Goal: Transaction & Acquisition: Purchase product/service

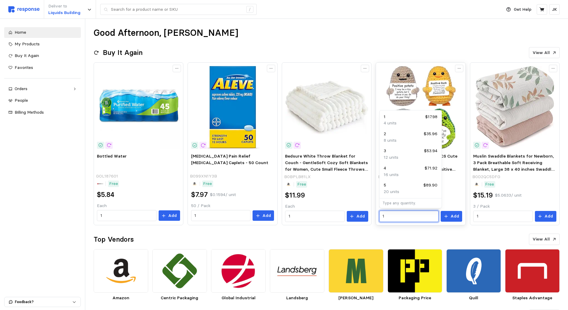
drag, startPoint x: 402, startPoint y: 216, endPoint x: 380, endPoint y: 216, distance: 22.4
click at [380, 216] on div "1" at bounding box center [408, 216] width 59 height 11
click at [400, 169] on div "4 $71.92" at bounding box center [411, 168] width 54 height 7
type input "4"
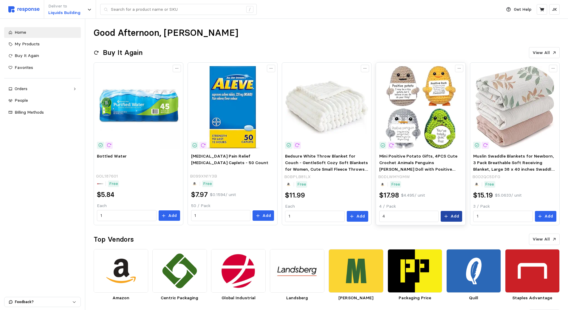
click at [452, 215] on p "Add" at bounding box center [455, 216] width 9 height 7
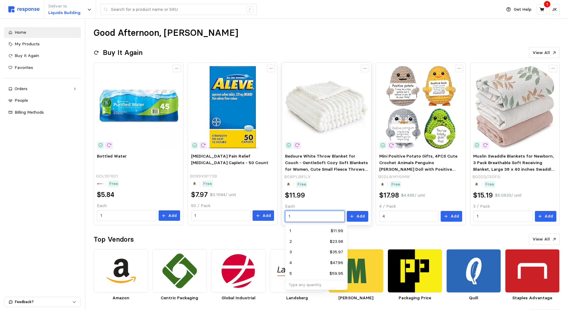
click at [307, 218] on input "1" at bounding box center [315, 216] width 52 height 11
click at [300, 270] on div "5 $59.95" at bounding box center [317, 273] width 54 height 7
type input "5"
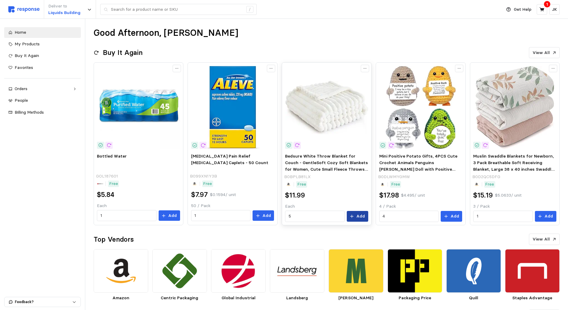
click at [360, 212] on button "Add" at bounding box center [357, 216] width 21 height 11
click at [140, 9] on input "text" at bounding box center [177, 9] width 132 height 11
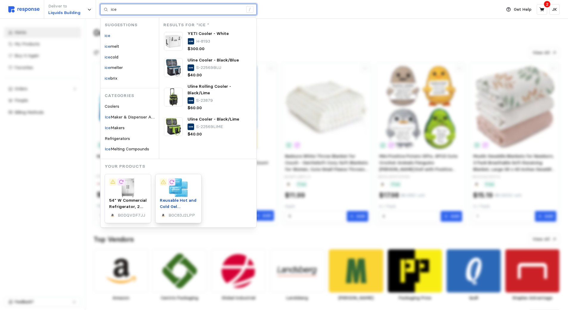
click at [189, 197] on span "Reusable Hot and Cold Gel Soft" at bounding box center [178, 206] width 37 height 18
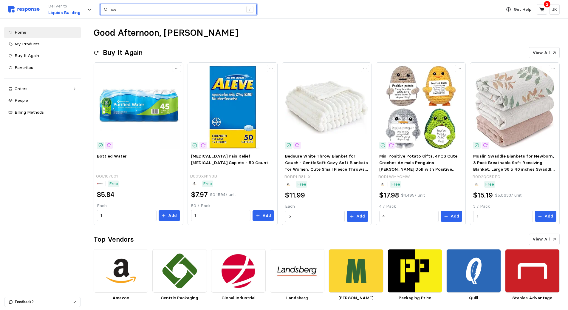
type input "ice"
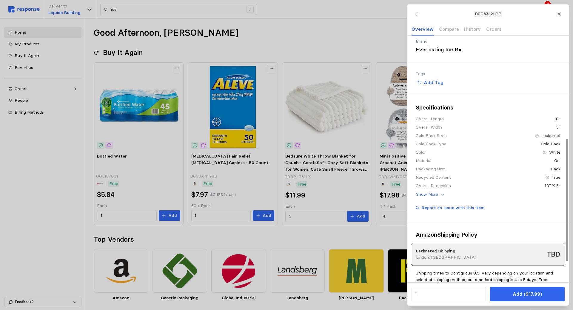
scroll to position [209, 0]
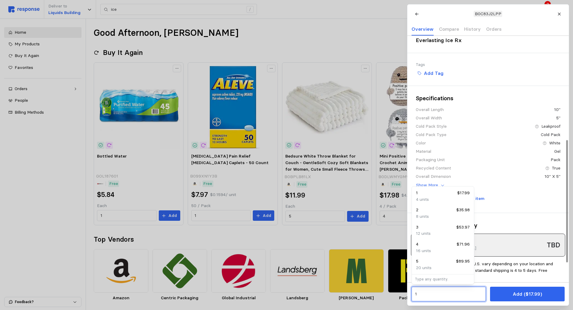
drag, startPoint x: 432, startPoint y: 292, endPoint x: 412, endPoint y: 292, distance: 19.7
click at [412, 292] on div "1" at bounding box center [448, 294] width 74 height 15
click at [432, 216] on div "8 units" at bounding box center [443, 216] width 54 height 7
type input "2"
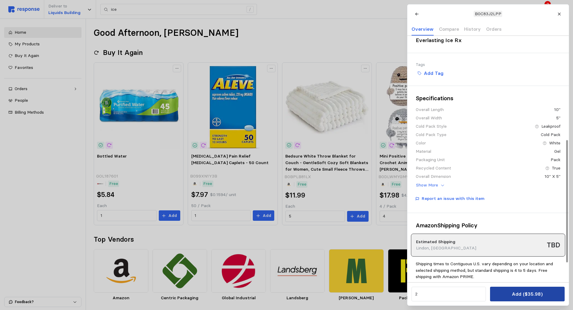
click at [503, 291] on button "Add ($35.98)" at bounding box center [527, 294] width 74 height 15
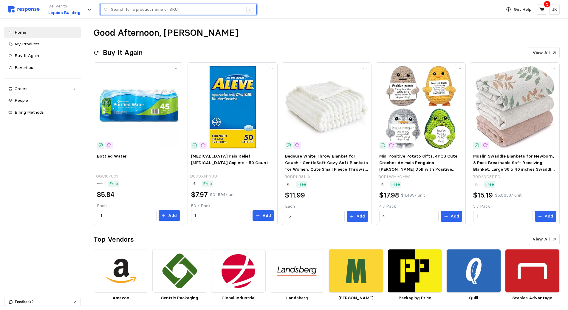
click at [131, 8] on input "text" at bounding box center [177, 9] width 132 height 11
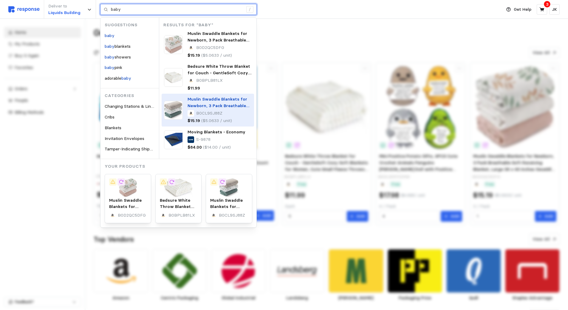
click at [208, 134] on span "Moving Blankets - Economy" at bounding box center [217, 131] width 58 height 5
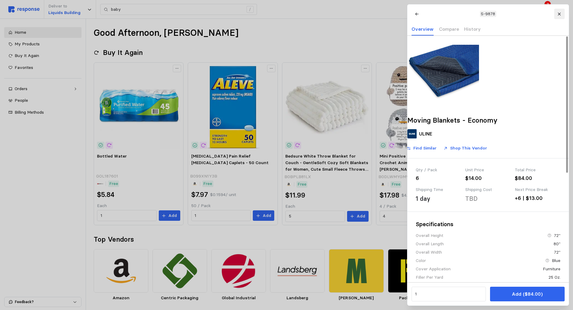
click at [557, 11] on button at bounding box center [558, 14] width 10 height 10
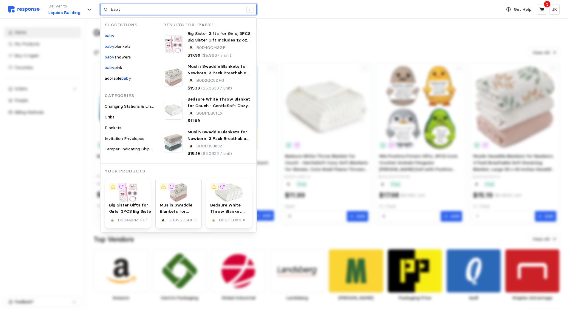
click at [141, 11] on input "baby" at bounding box center [177, 9] width 132 height 11
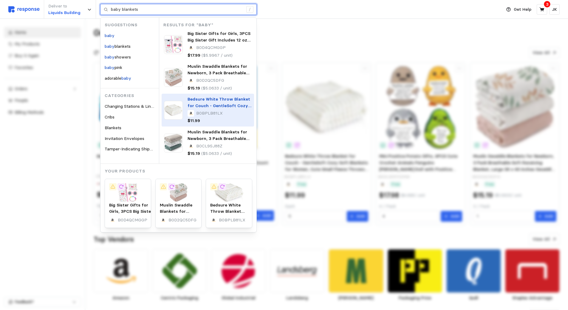
type input "baby"
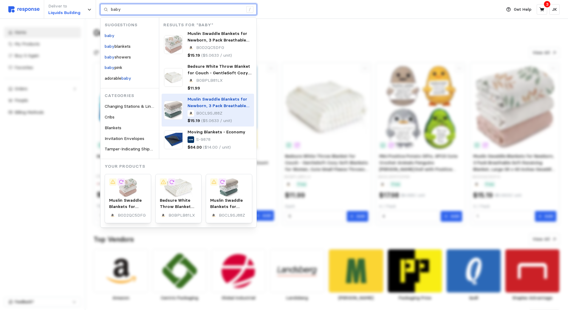
click at [208, 102] on p "Muslin Swaddle Blankets for Newborn, 3 Pack Breathable Soft Receiving Blanket, …" at bounding box center [220, 102] width 64 height 13
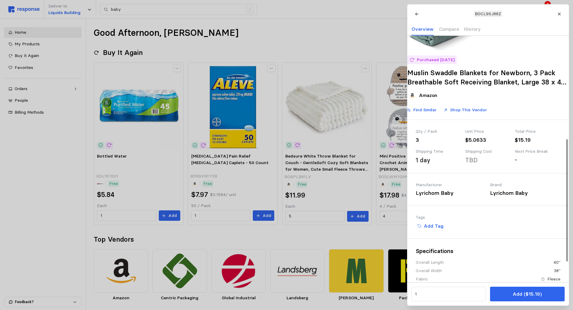
scroll to position [248, 0]
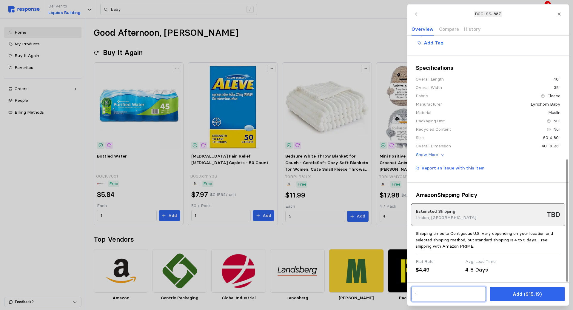
click at [451, 296] on input "1" at bounding box center [447, 294] width 67 height 11
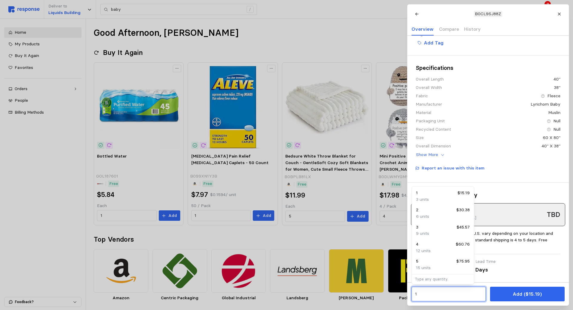
click at [435, 209] on div "2 $30.38" at bounding box center [443, 210] width 54 height 7
type input "2"
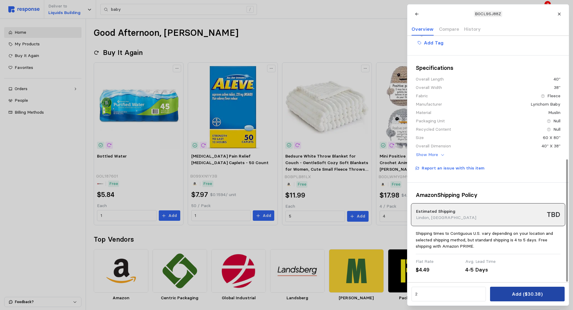
click at [516, 294] on p "Add ($30.38)" at bounding box center [526, 293] width 31 height 7
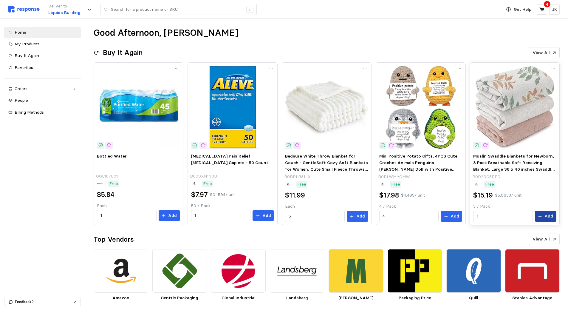
click at [545, 216] on button "Add" at bounding box center [545, 216] width 21 height 11
click at [180, 10] on input "text" at bounding box center [177, 9] width 132 height 11
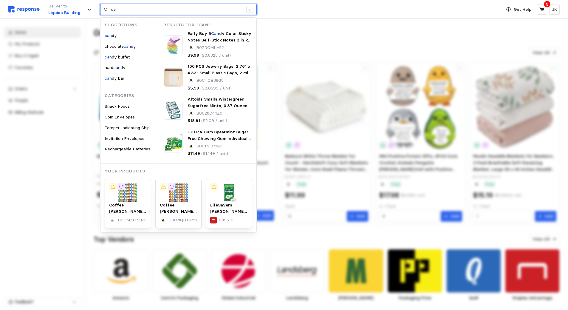
type input "c"
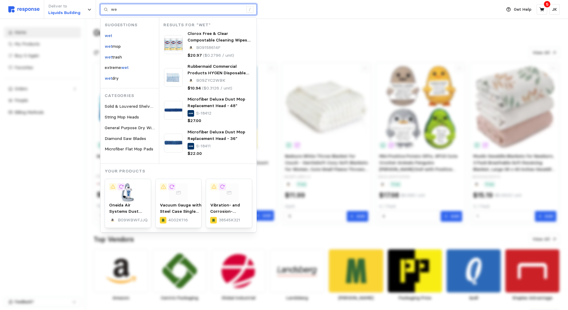
type input "w"
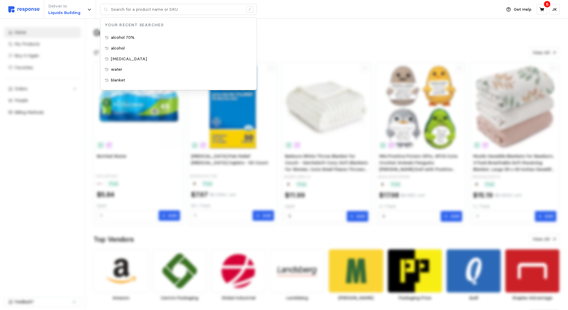
click at [294, 12] on div "Deliver to Liquids Building / Your Recent Searches alcohol 70% alcohol [MEDICAL…" at bounding box center [253, 9] width 490 height 19
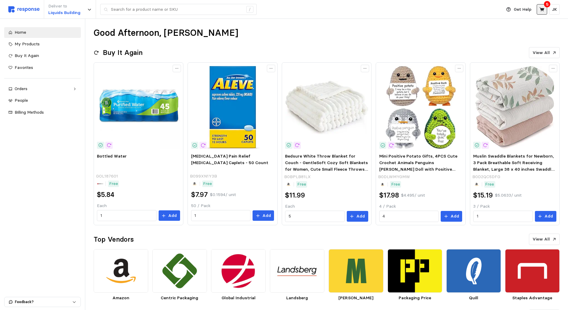
click at [543, 12] on icon at bounding box center [541, 9] width 5 height 5
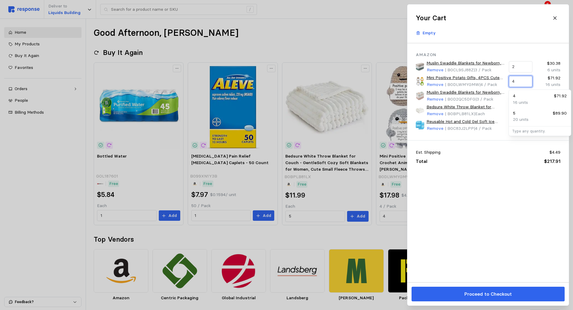
drag, startPoint x: 518, startPoint y: 83, endPoint x: 508, endPoint y: 83, distance: 9.8
click at [508, 83] on div "4" at bounding box center [520, 81] width 24 height 11
type input "2"
click at [522, 95] on div "2 $35.96" at bounding box center [540, 96] width 54 height 7
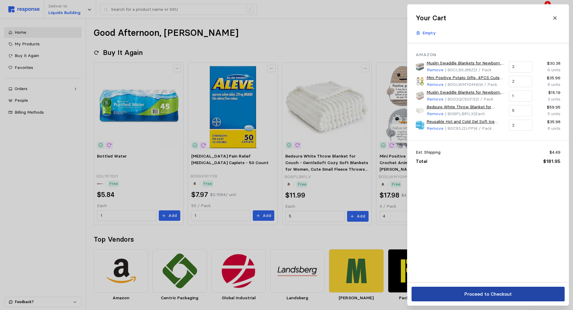
click at [496, 293] on p "Proceed to Checkout" at bounding box center [487, 293] width 47 height 7
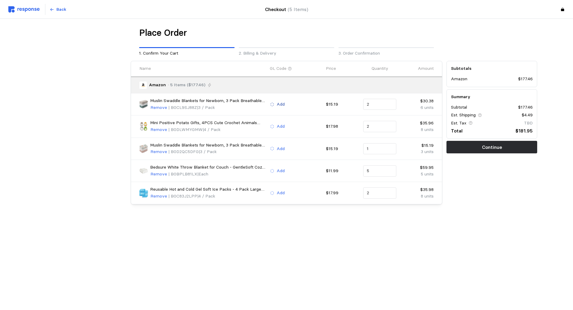
click at [279, 103] on p "Add" at bounding box center [280, 104] width 8 height 7
type input "h"
type input "research"
click at [298, 139] on p "Research & Development Exp • 500.79075" at bounding box center [318, 139] width 88 height 7
click at [280, 127] on p "Add" at bounding box center [280, 126] width 8 height 7
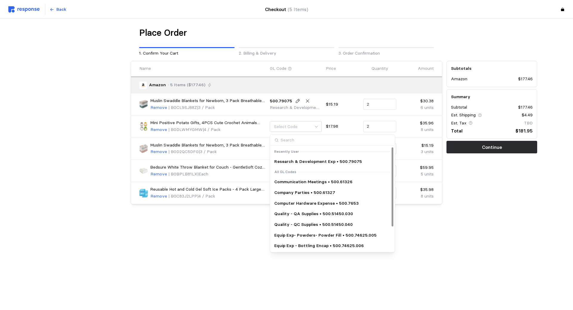
click at [298, 160] on p "Research & Development Exp • 500.79075" at bounding box center [318, 161] width 88 height 7
click at [298, 163] on p "Research & Development Exp • 500.79075" at bounding box center [318, 161] width 88 height 7
click at [291, 161] on p "Research & Development Exp • 500.79075" at bounding box center [318, 161] width 88 height 7
click at [259, 130] on div "Remove | B0DLWMYGMW | 4 / Pack" at bounding box center [208, 129] width 116 height 7
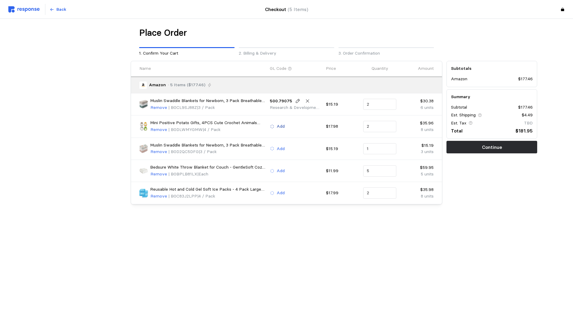
click at [278, 126] on p "Add" at bounding box center [280, 126] width 8 height 7
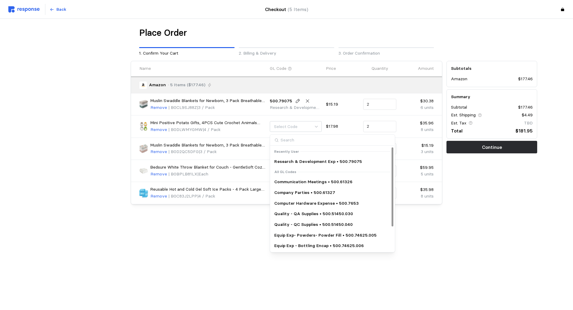
click at [293, 161] on p "Research & Development Exp • 500.79075" at bounding box center [318, 161] width 88 height 7
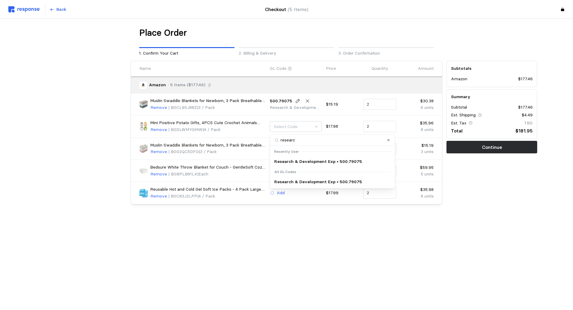
type input "research"
click at [303, 162] on p "Research & Development Exp • 500.79075" at bounding box center [318, 161] width 88 height 7
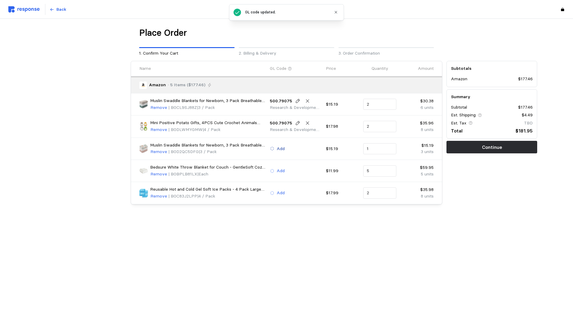
click at [279, 150] on p "Add" at bounding box center [280, 149] width 8 height 7
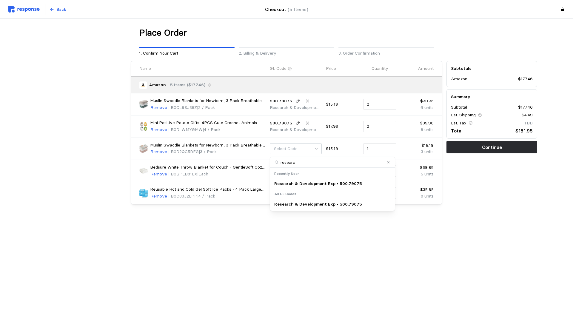
type input "research"
click at [297, 184] on p "Research & Development Exp • 500.79075" at bounding box center [318, 183] width 88 height 7
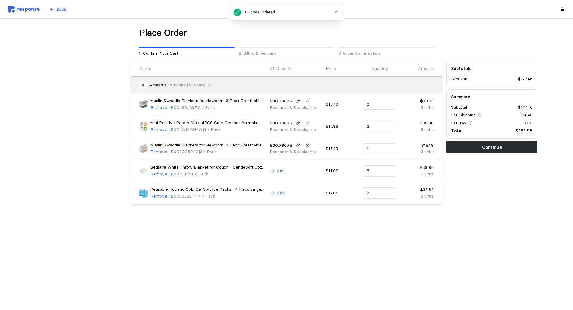
click at [274, 172] on icon at bounding box center [272, 171] width 4 height 4
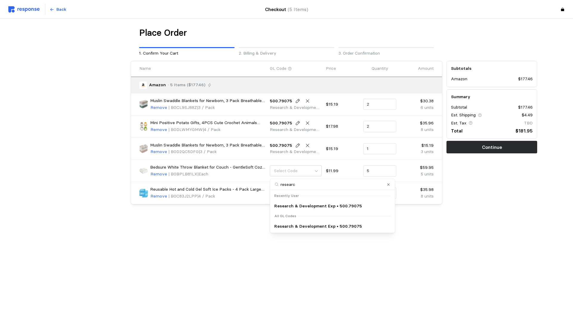
type input "research"
click at [294, 205] on p "Research & Development Exp • 500.79075" at bounding box center [318, 206] width 88 height 7
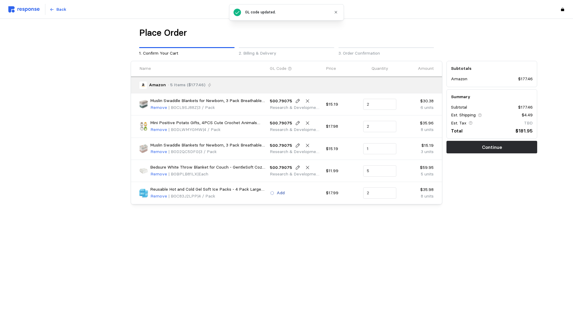
click at [279, 194] on p "Add" at bounding box center [280, 193] width 8 height 7
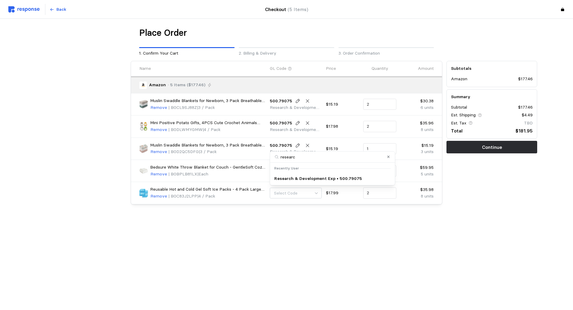
type input "research"
click at [300, 159] on p "Research & Development Exp • 500.79075" at bounding box center [318, 158] width 88 height 7
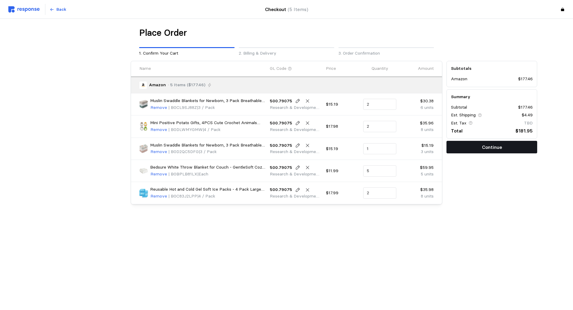
click at [496, 147] on p "Continue" at bounding box center [492, 146] width 20 height 7
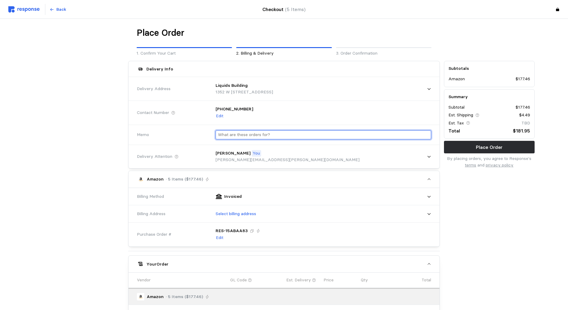
click at [275, 133] on input "text" at bounding box center [323, 135] width 211 height 9
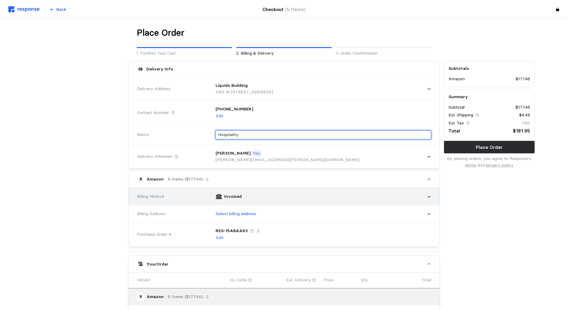
scroll to position [30, 0]
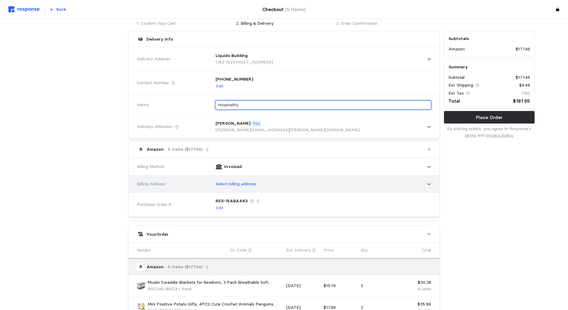
type input "Hospitality"
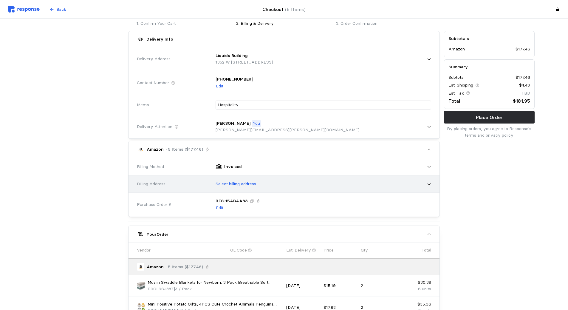
click at [253, 182] on p "Select billing address" at bounding box center [236, 184] width 41 height 7
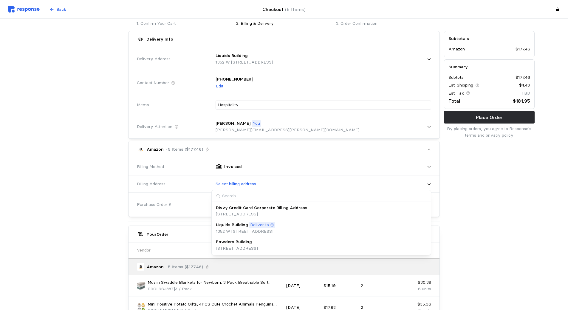
click at [315, 243] on div "Powders Building [STREET_ADDRESS]" at bounding box center [321, 245] width 211 height 13
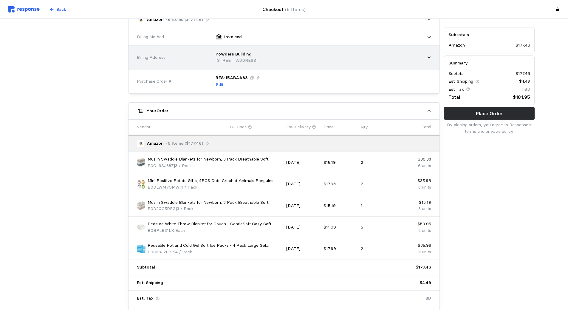
scroll to position [205, 0]
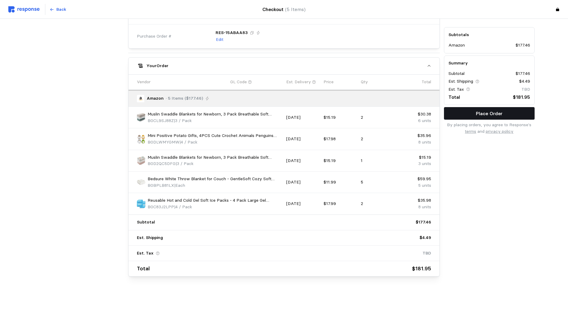
click at [485, 114] on p "Place Order" at bounding box center [489, 113] width 27 height 7
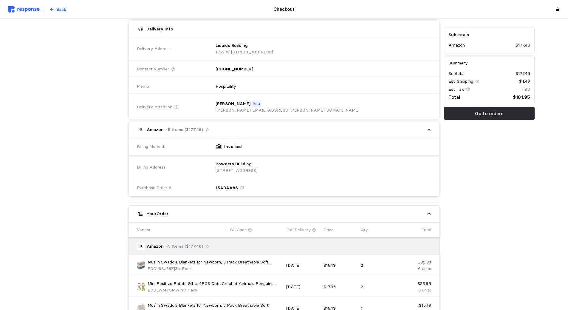
scroll to position [0, 0]
